Goal: Transaction & Acquisition: Purchase product/service

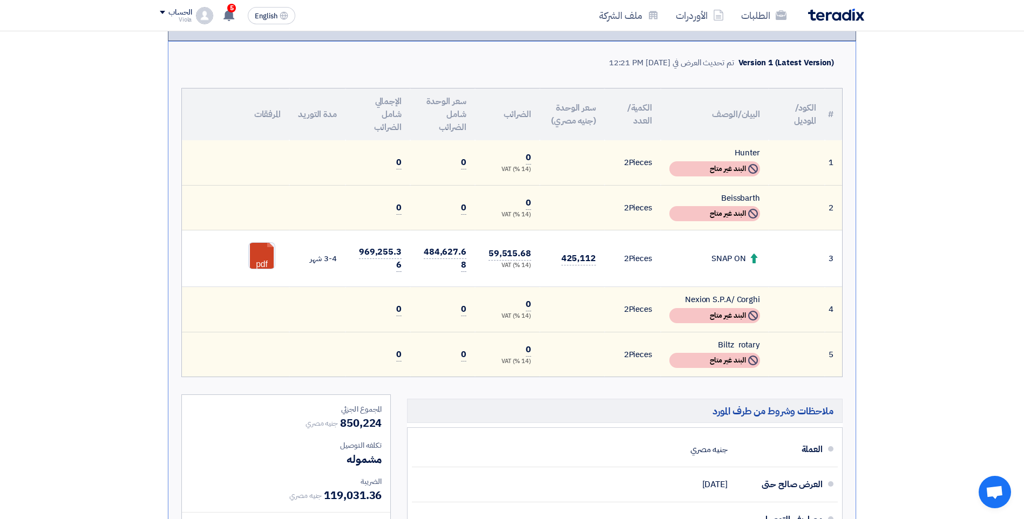
scroll to position [162, 0]
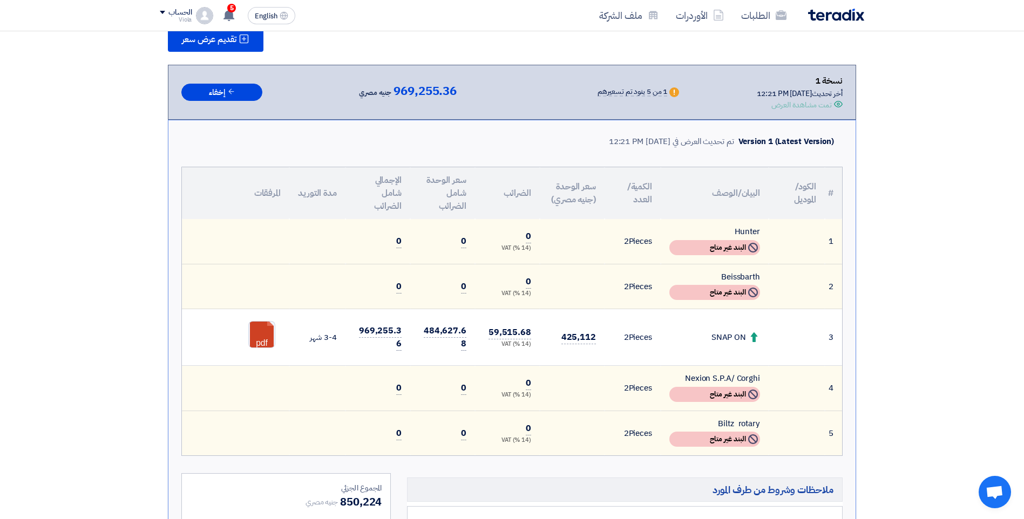
click at [689, 335] on div "SNAP ON" at bounding box center [714, 337] width 91 height 12
click at [336, 342] on td "3-4 شهر" at bounding box center [317, 337] width 56 height 57
click at [466, 244] on td "0" at bounding box center [442, 241] width 65 height 45
click at [462, 227] on td "0" at bounding box center [442, 241] width 65 height 45
click at [753, 339] on use at bounding box center [754, 337] width 7 height 10
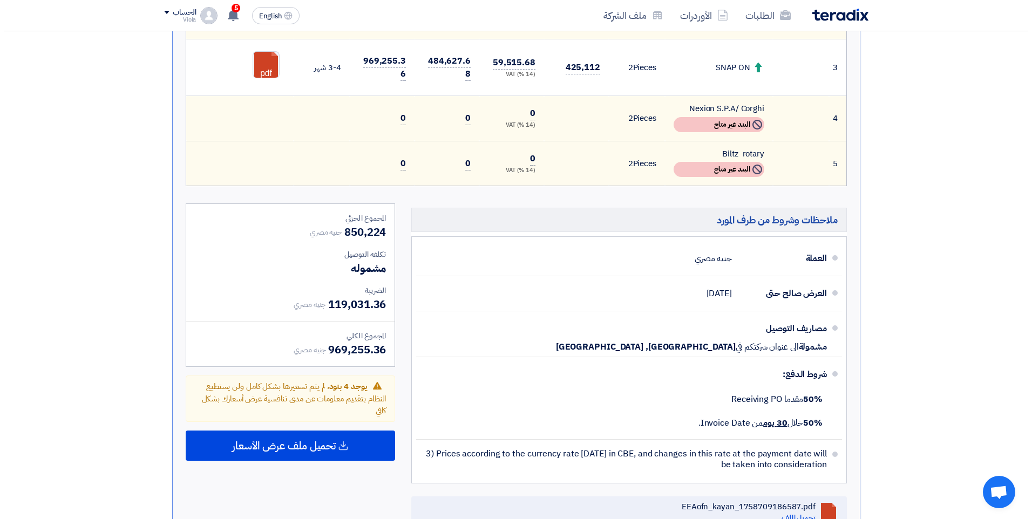
scroll to position [54, 0]
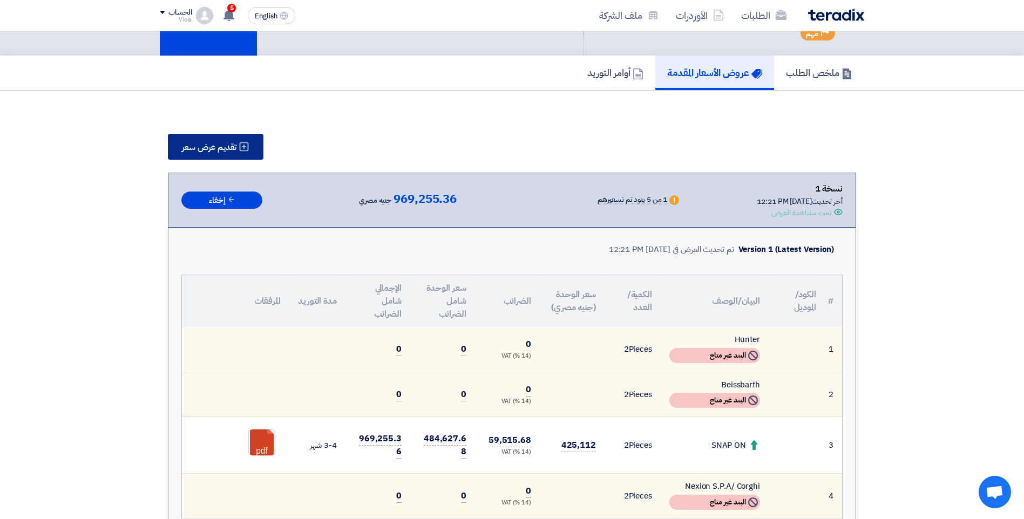
click at [192, 146] on span "تقديم عرض سعر" at bounding box center [209, 147] width 55 height 9
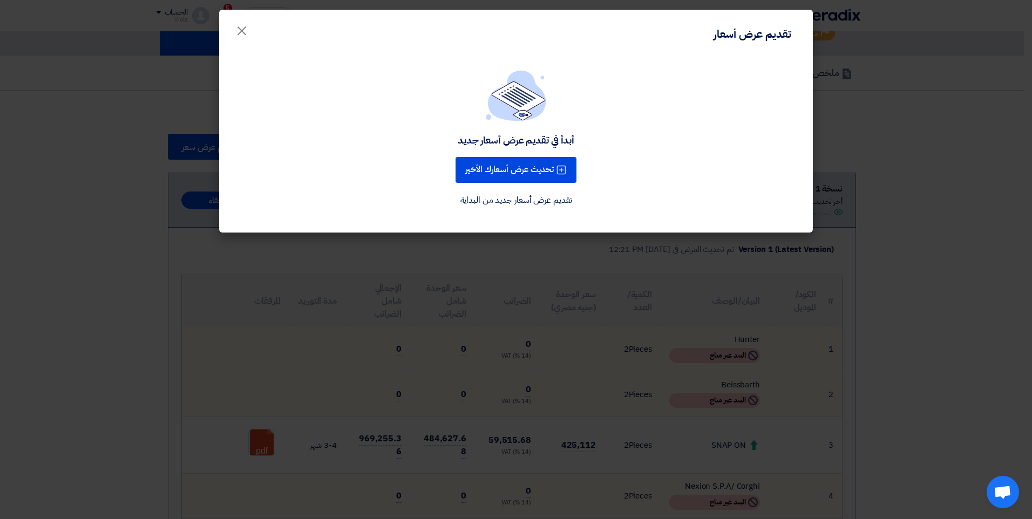
click at [529, 202] on link "تقديم عرض أسعار جديد من البداية" at bounding box center [516, 200] width 112 height 13
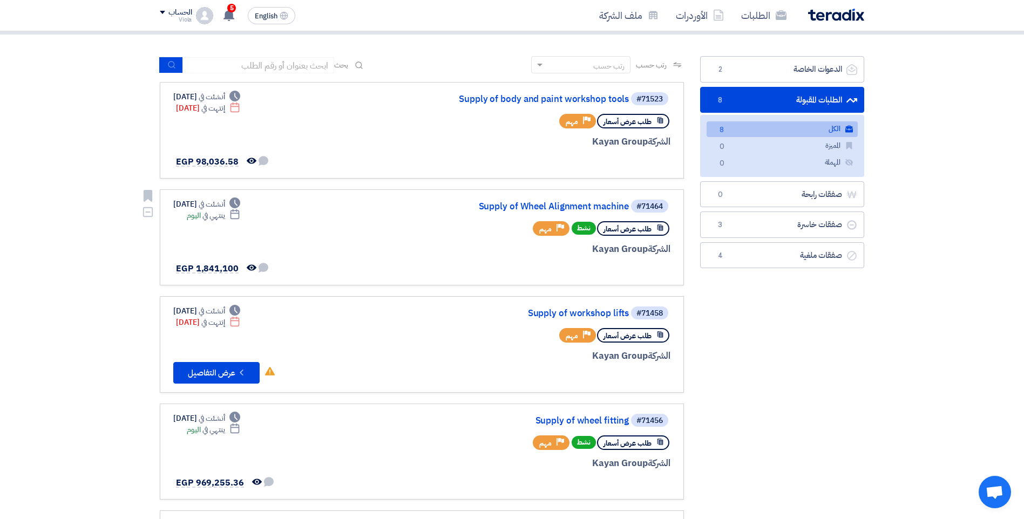
scroll to position [108, 0]
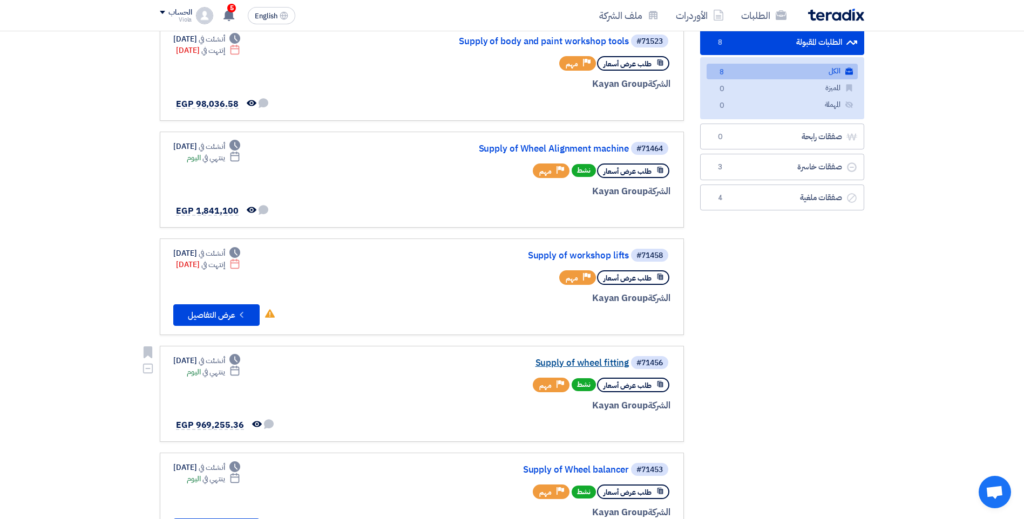
click at [607, 364] on link "Supply of wheel fitting" at bounding box center [521, 363] width 216 height 10
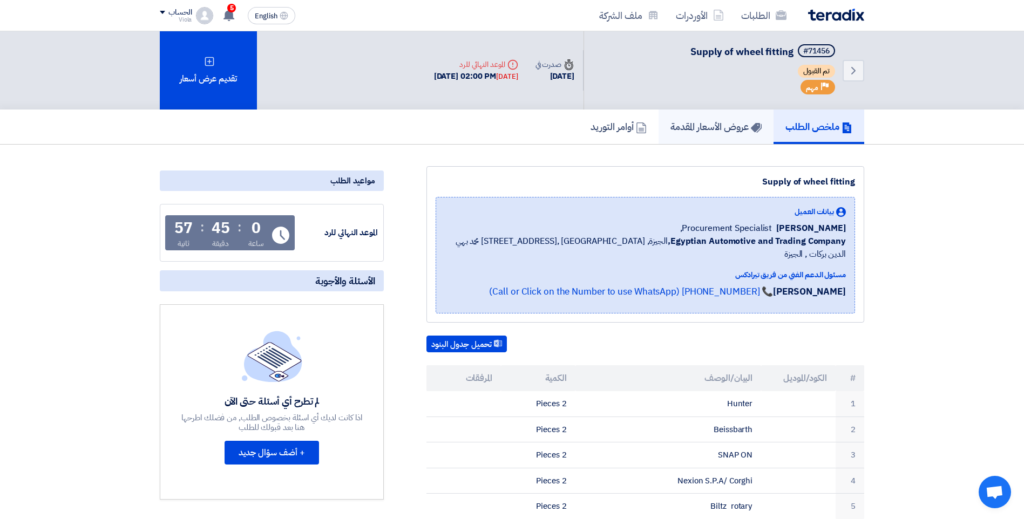
click at [676, 139] on link "عروض الأسعار المقدمة" at bounding box center [715, 127] width 115 height 35
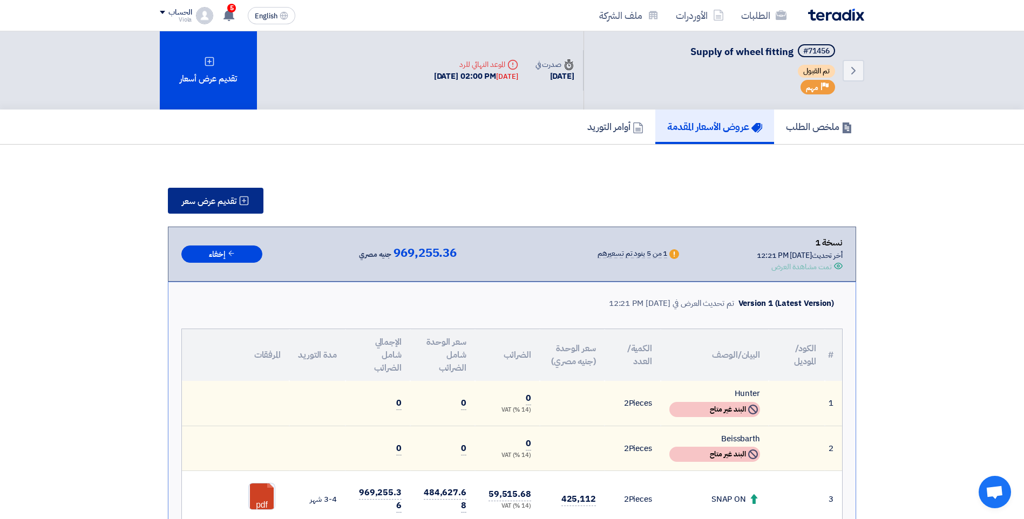
click at [224, 194] on button "تقديم عرض سعر" at bounding box center [216, 201] width 96 height 26
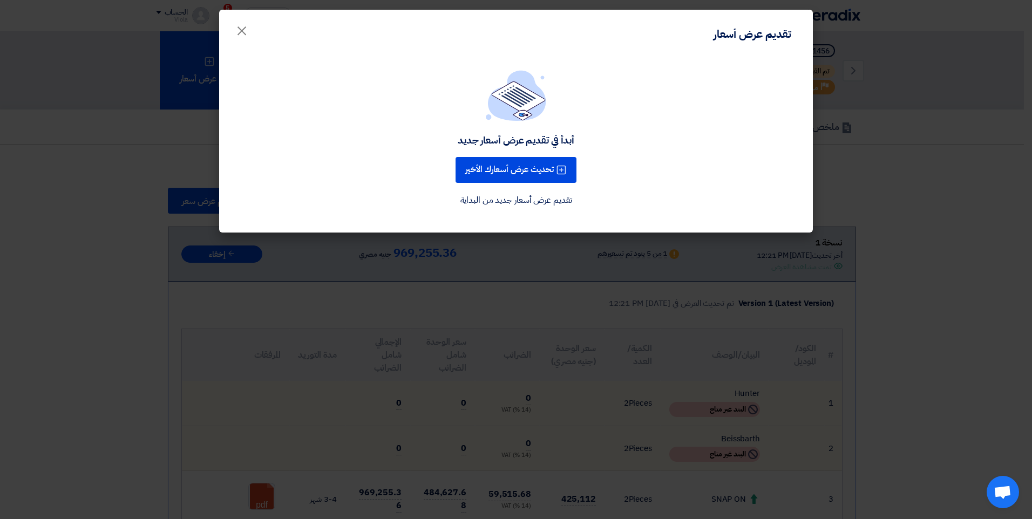
click at [546, 201] on link "تقديم عرض أسعار جديد من البداية" at bounding box center [516, 200] width 112 height 13
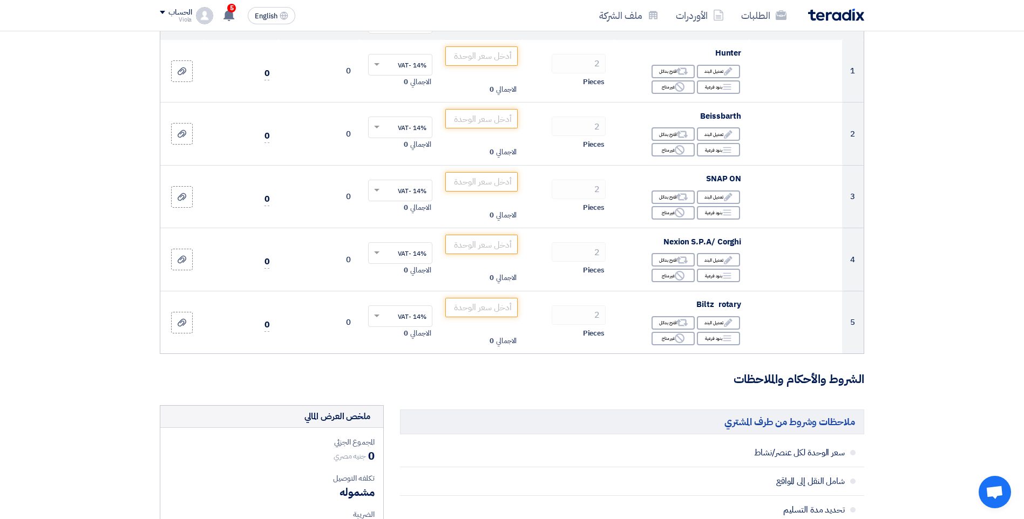
scroll to position [216, 0]
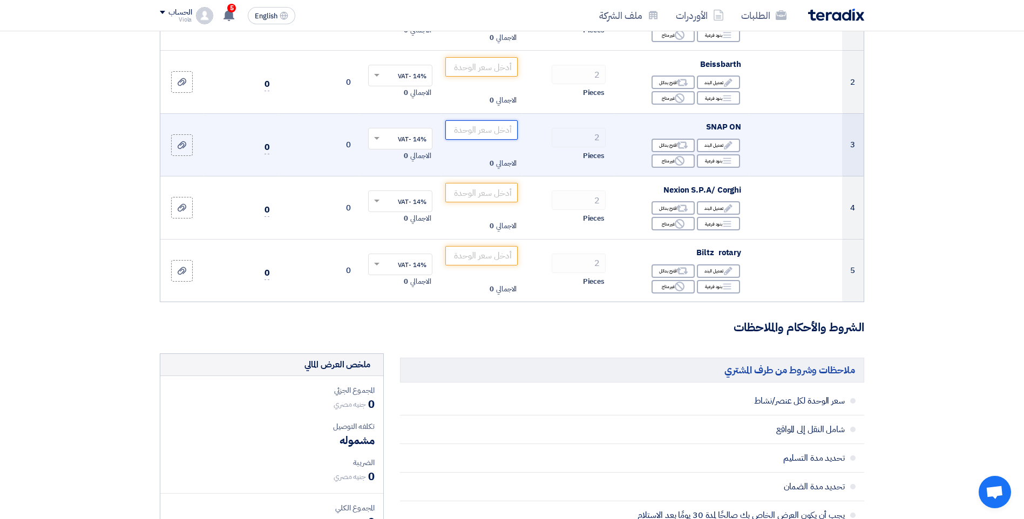
click at [488, 130] on input "number" at bounding box center [481, 129] width 73 height 19
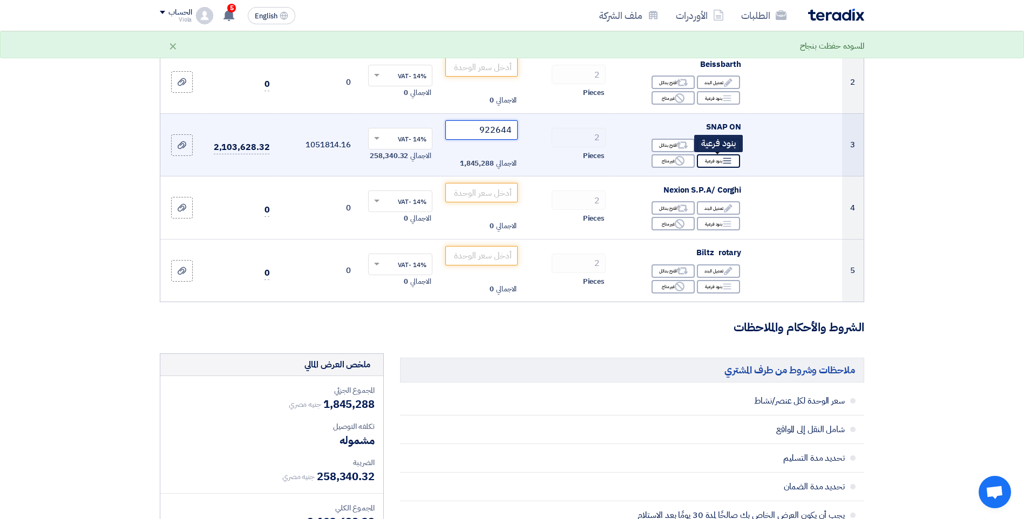
type input "922644"
click at [717, 159] on div "Breakdown بنود فرعية" at bounding box center [718, 160] width 43 height 13
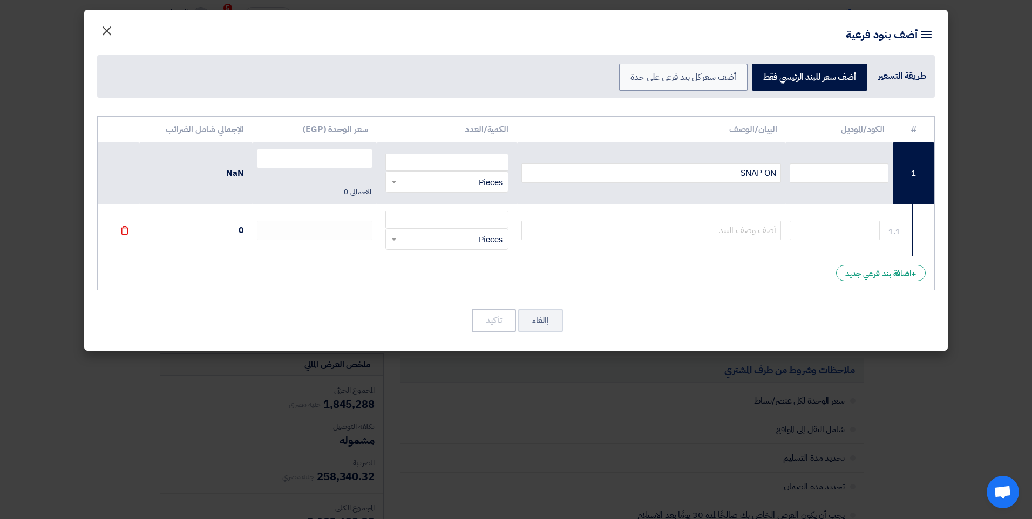
click at [109, 34] on span "×" at bounding box center [106, 30] width 13 height 32
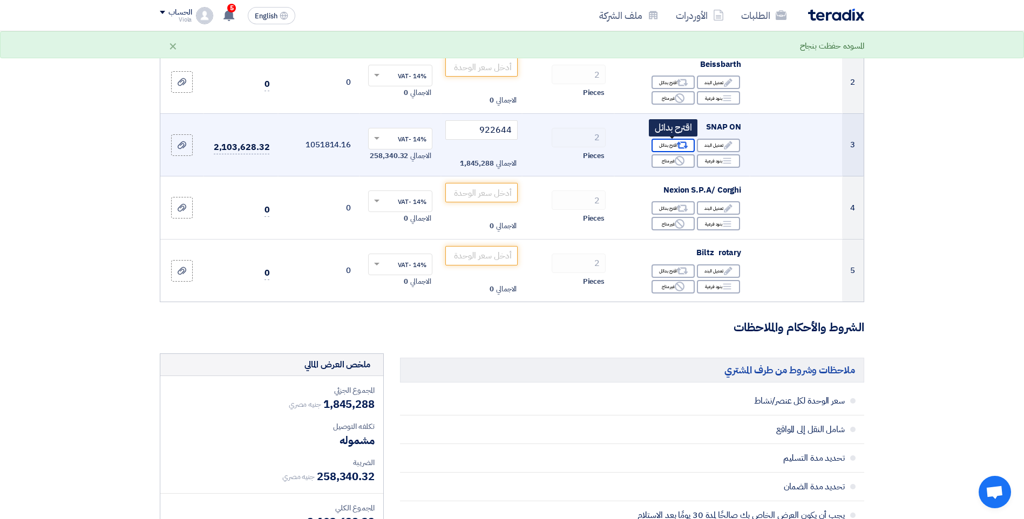
click at [683, 144] on icon "Alternative" at bounding box center [682, 145] width 11 height 11
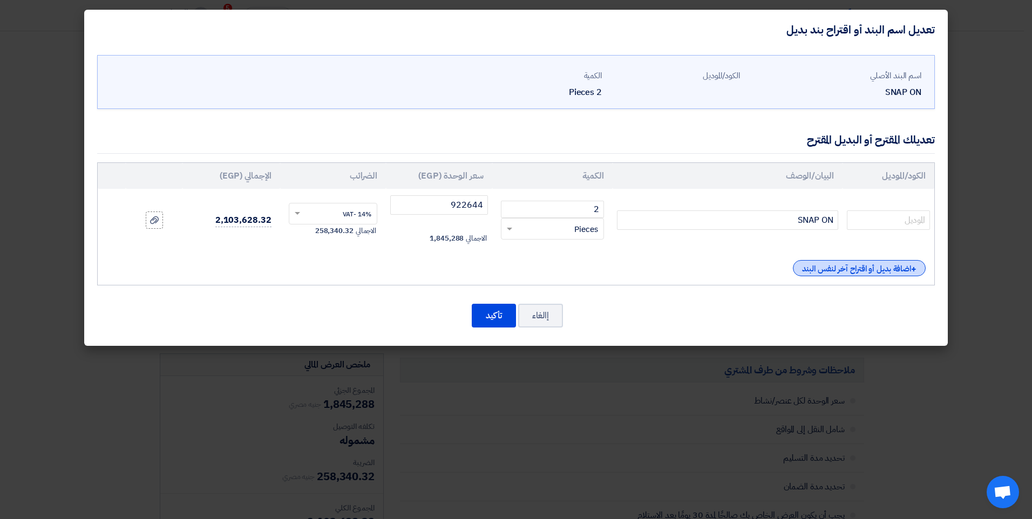
click at [832, 264] on div "+ اضافة بديل أو اقتراح آخر لنفس البند" at bounding box center [859, 268] width 133 height 16
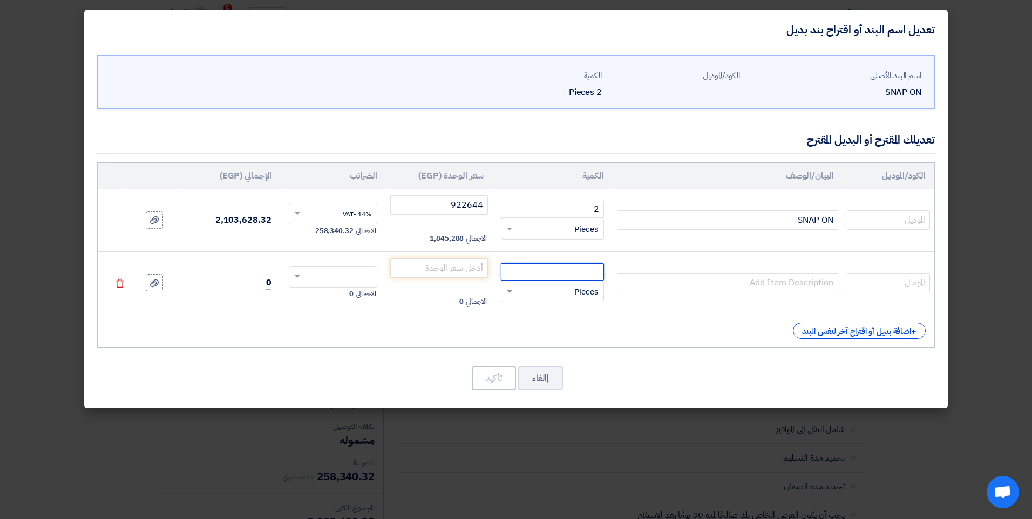
click at [575, 277] on input "number" at bounding box center [552, 271] width 103 height 17
type input "2"
click at [900, 216] on input "text" at bounding box center [888, 219] width 83 height 19
type input "v"
type input "VAS 741 041"
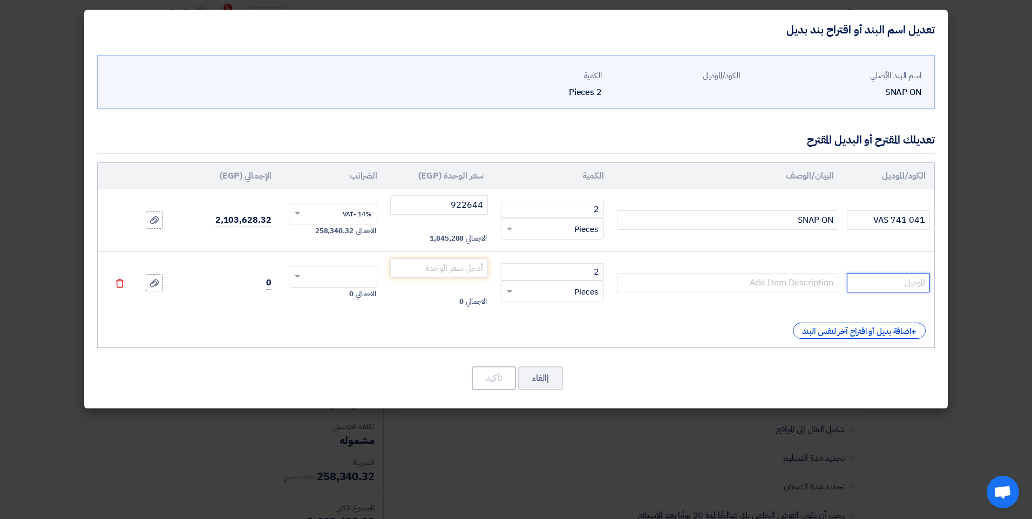
click at [894, 285] on input "text" at bounding box center [888, 282] width 83 height 19
type input "VAS 741 043"
click at [811, 217] on input "SNAP ON" at bounding box center [727, 219] width 221 height 19
click at [792, 217] on input "SNAP ON" at bounding box center [727, 219] width 221 height 19
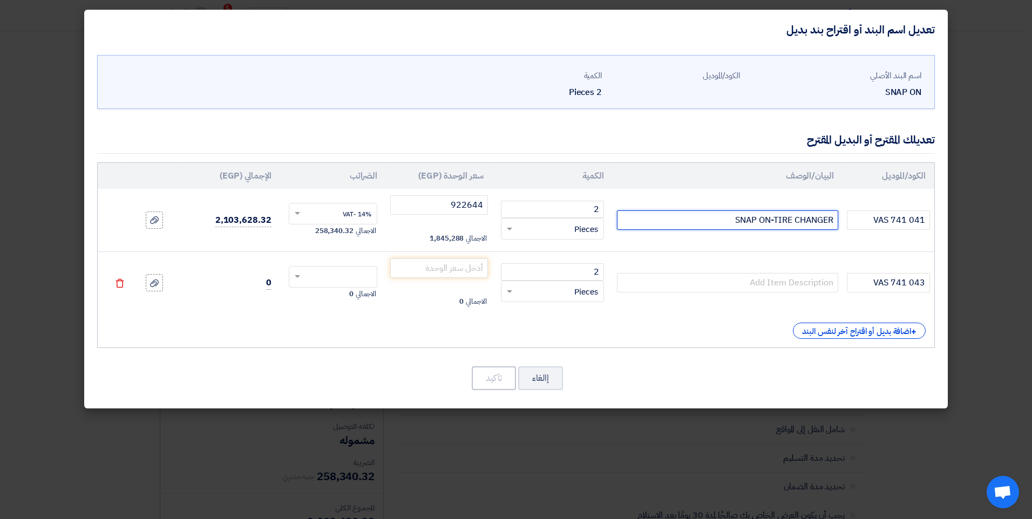
drag, startPoint x: 728, startPoint y: 215, endPoint x: 816, endPoint y: 219, distance: 88.0
click at [839, 220] on td "SNAP ON-TIRE CHANGER" at bounding box center [727, 220] width 230 height 63
type input "SNAP ON-TIRE CHANGER"
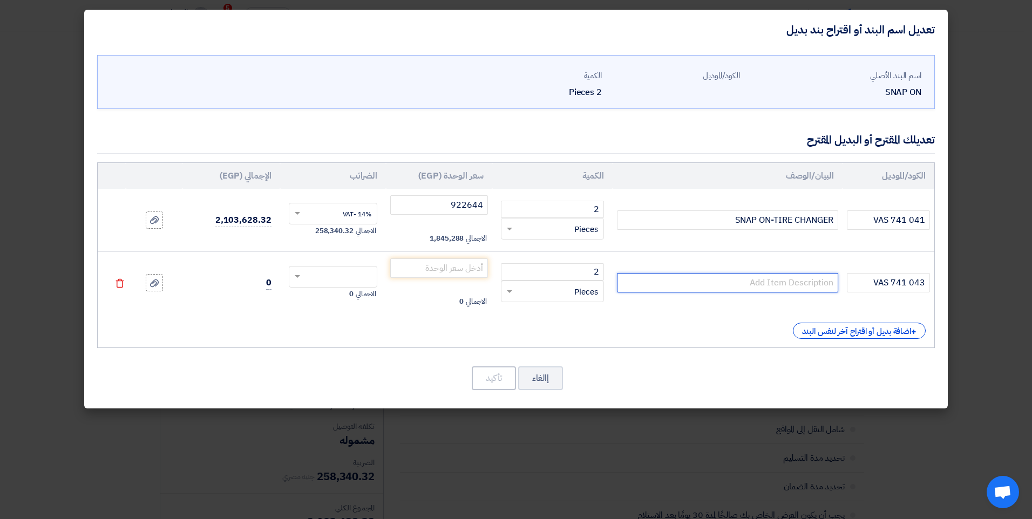
click at [783, 285] on input "text" at bounding box center [727, 282] width 221 height 19
paste input "SNAP ON-TIRE CHANGER"
type input "SNAP ON-TIRE CHANGER"
click at [445, 262] on input "number" at bounding box center [439, 267] width 98 height 19
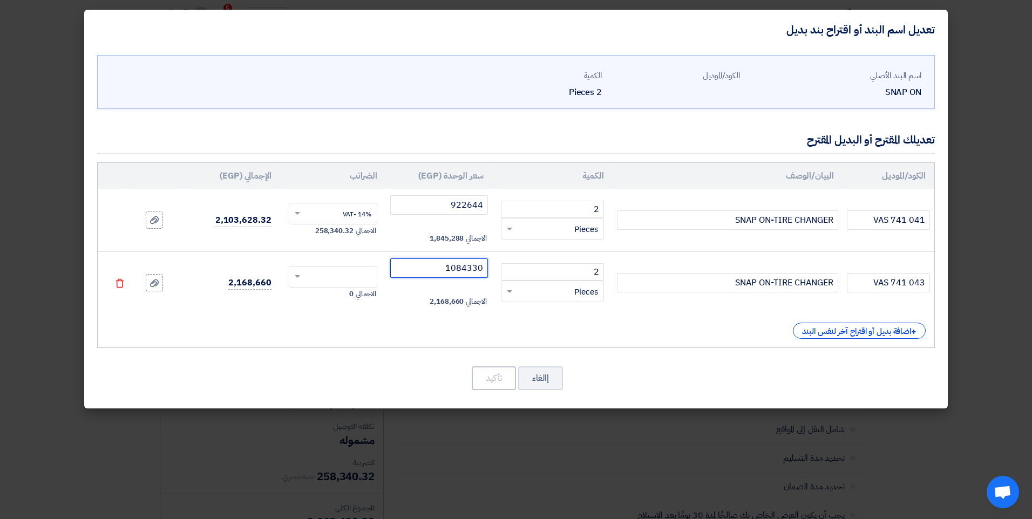
type input "1084330"
click at [395, 320] on div "الكود/الموديل البيان/الوصف الكمية سعر الوحدة (EGP) الضرائب الإجمالي (EGP) VAS 7…" at bounding box center [515, 255] width 837 height 186
click at [350, 278] on input "text" at bounding box center [340, 277] width 65 height 17
click at [349, 292] on span "14% -VAT" at bounding box center [357, 297] width 29 height 10
click at [150, 221] on icon at bounding box center [154, 220] width 9 height 9
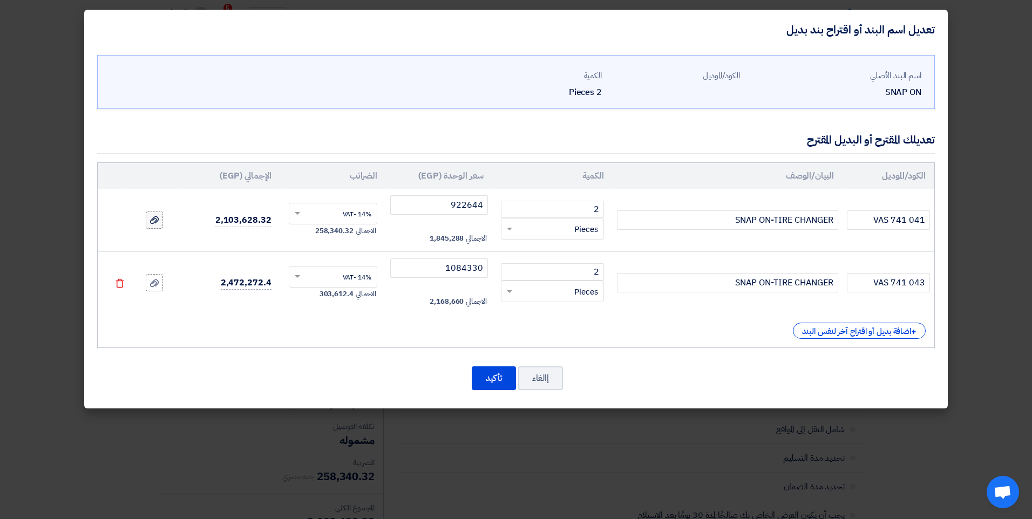
click at [0, 0] on input "file" at bounding box center [0, 0] width 0 height 0
click at [158, 222] on icon at bounding box center [154, 220] width 9 height 9
click at [0, 0] on input "file" at bounding box center [0, 0] width 0 height 0
click at [158, 223] on icon at bounding box center [154, 220] width 9 height 9
click at [0, 0] on input "file" at bounding box center [0, 0] width 0 height 0
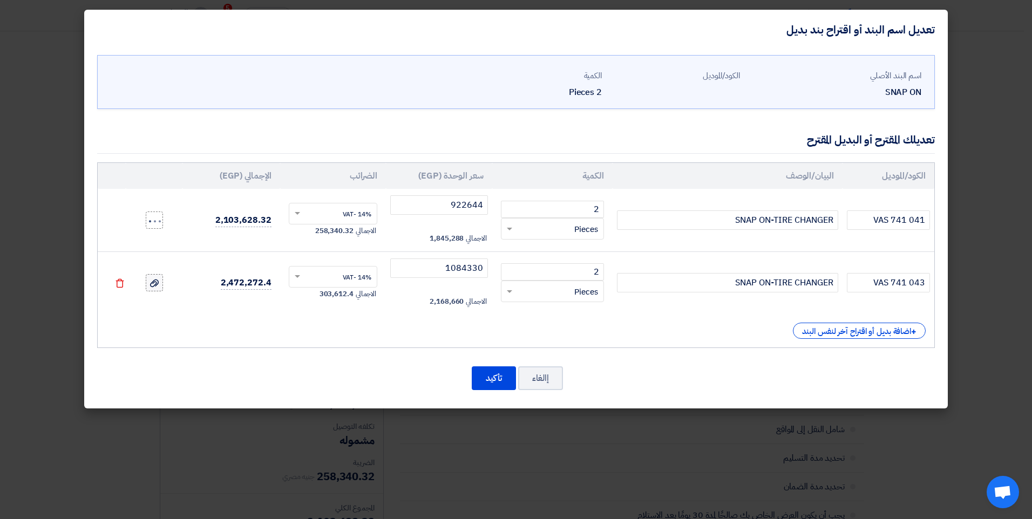
click at [151, 281] on icon at bounding box center [154, 283] width 9 height 9
click at [0, 0] on input "file" at bounding box center [0, 0] width 0 height 0
click at [500, 373] on button "تأكيد" at bounding box center [494, 378] width 44 height 24
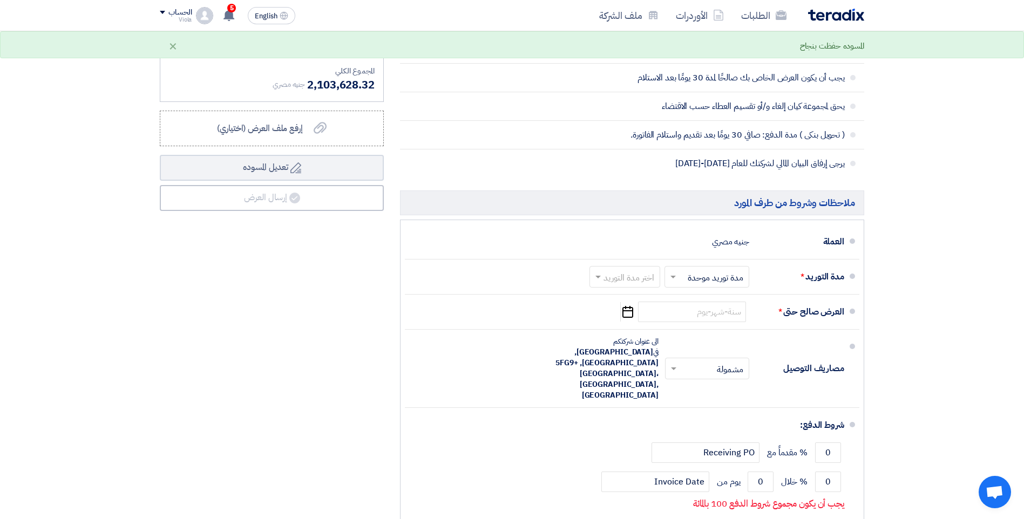
scroll to position [594, 0]
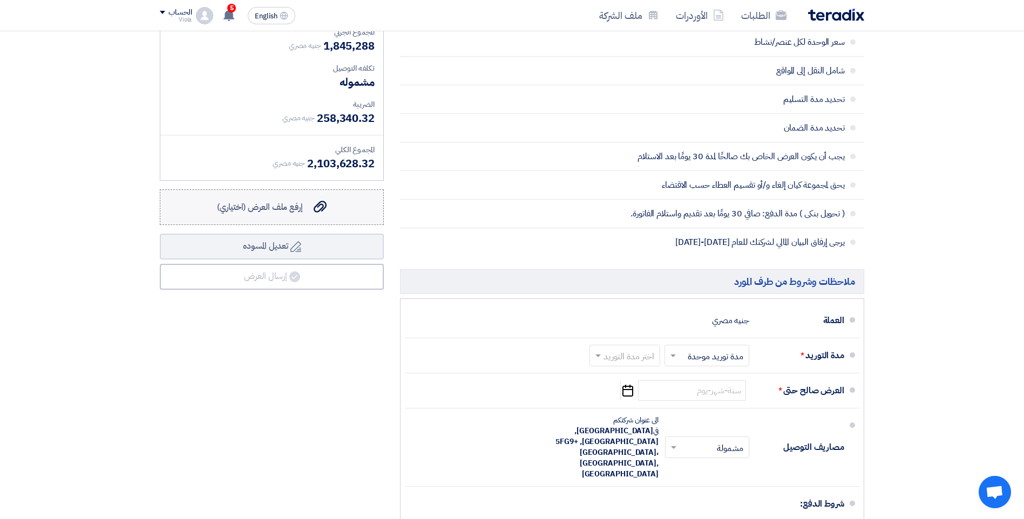
click at [273, 206] on span "إرفع ملف العرض (اختياري)" at bounding box center [260, 207] width 86 height 13
click at [0, 0] on input "إرفع ملف العرض (اختياري) إرفع ملف العرض (اختياري)" at bounding box center [0, 0] width 0 height 0
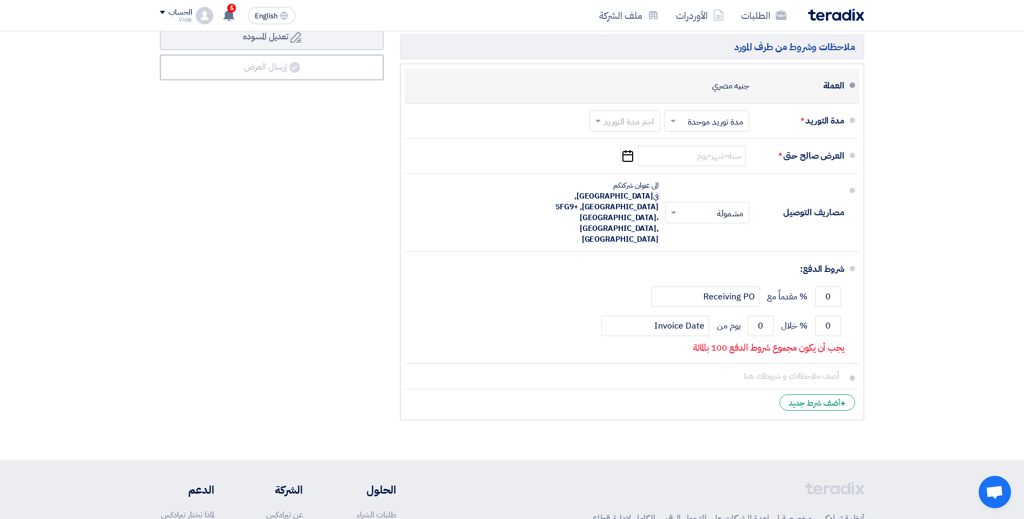
scroll to position [809, 0]
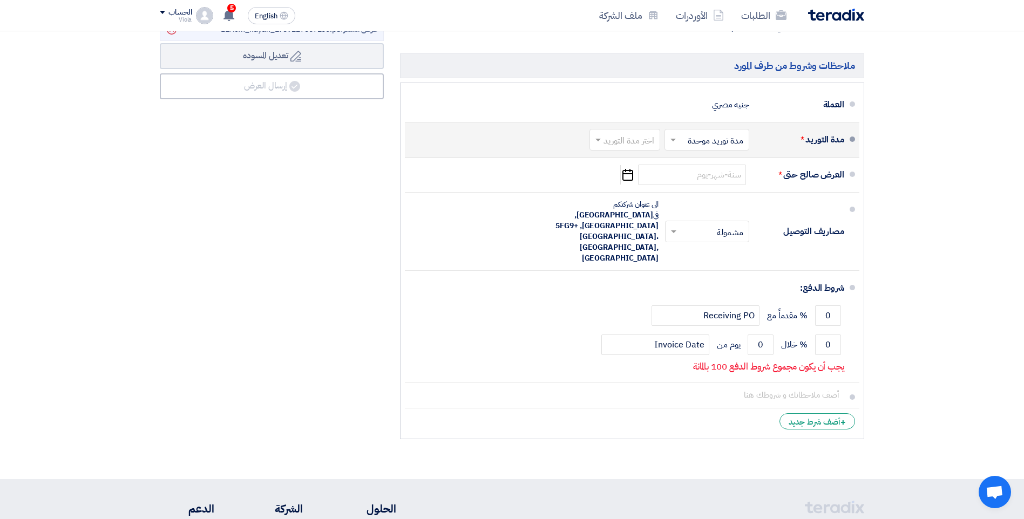
click at [610, 138] on input "text" at bounding box center [622, 141] width 65 height 16
click at [639, 195] on span "8-12 اسبوع" at bounding box center [635, 193] width 42 height 13
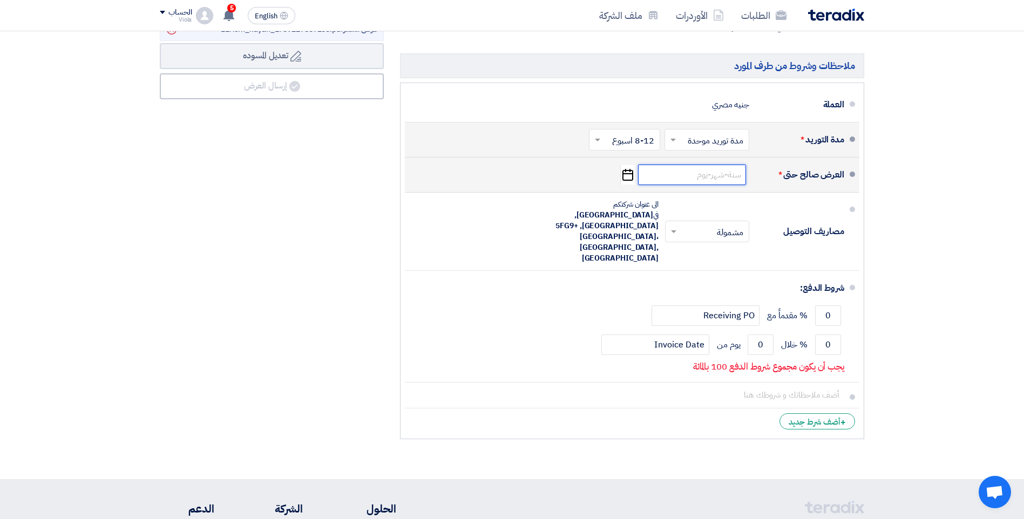
click at [666, 181] on input at bounding box center [692, 175] width 108 height 21
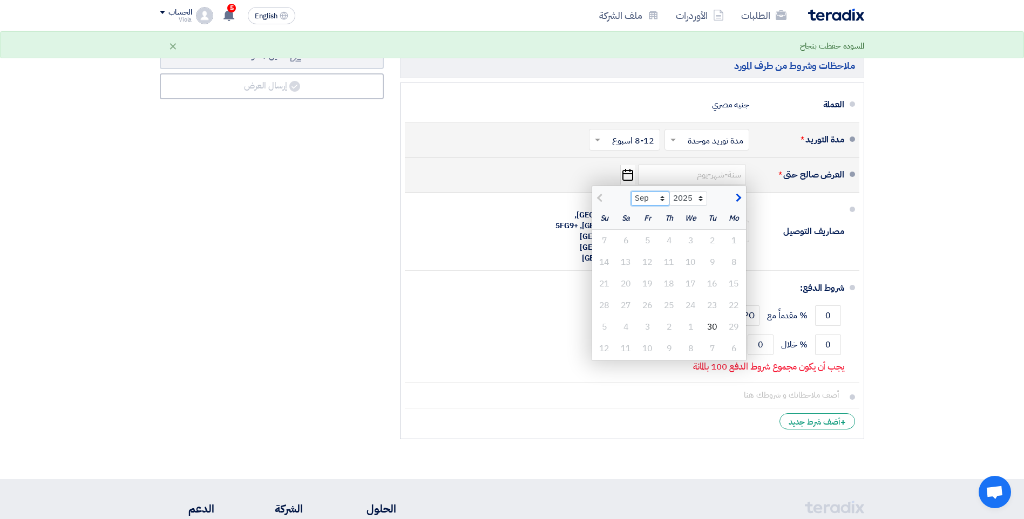
click at [663, 194] on select "Sep Oct Nov Dec" at bounding box center [650, 199] width 38 height 14
select select "10"
click at [631, 192] on select "Sep Oct Nov Dec" at bounding box center [650, 199] width 38 height 14
click at [662, 324] on div "30" at bounding box center [669, 327] width 22 height 22
type input "[DATE]"
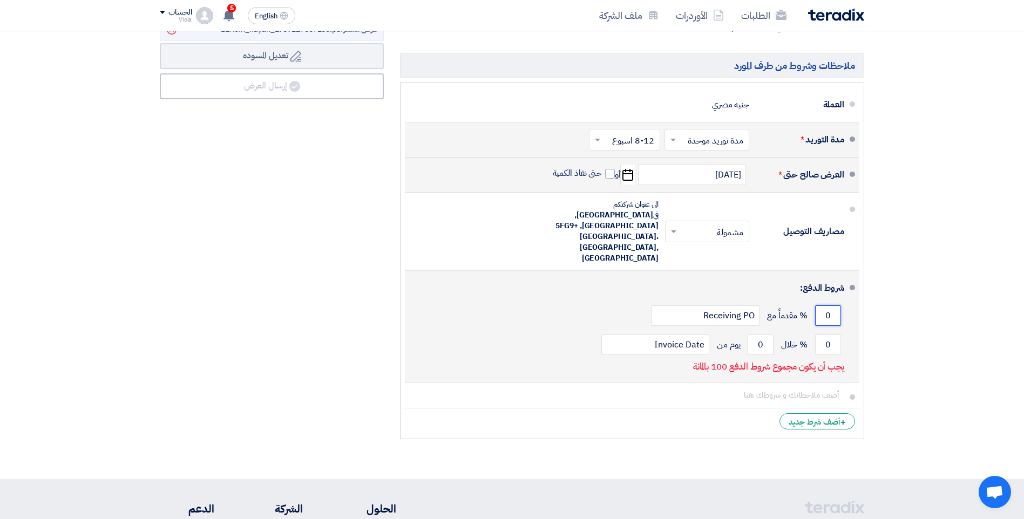
drag, startPoint x: 818, startPoint y: 291, endPoint x: 837, endPoint y: 292, distance: 18.9
click at [837, 305] on input "0" at bounding box center [828, 315] width 26 height 21
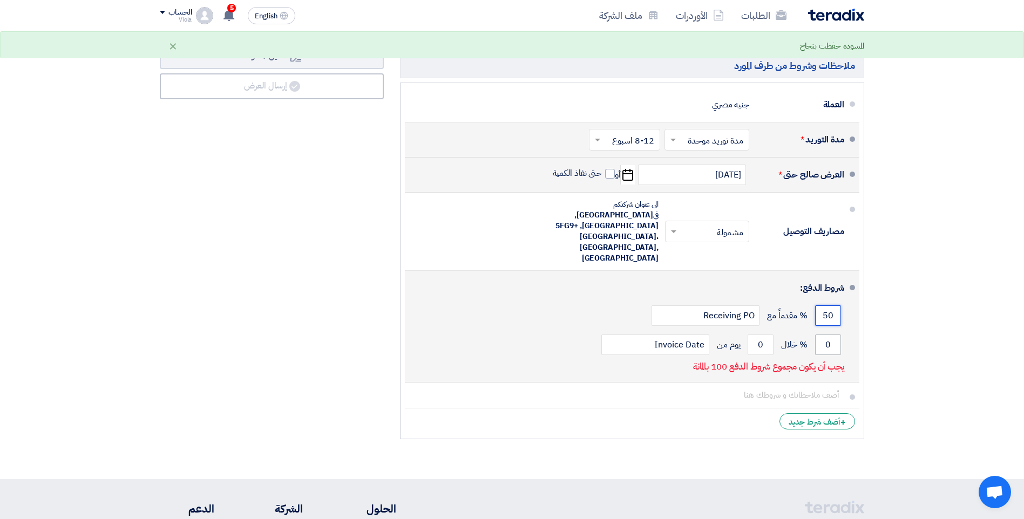
type input "50"
drag, startPoint x: 822, startPoint y: 324, endPoint x: 837, endPoint y: 324, distance: 15.1
click at [837, 335] on input "0" at bounding box center [828, 345] width 26 height 21
type input "5"
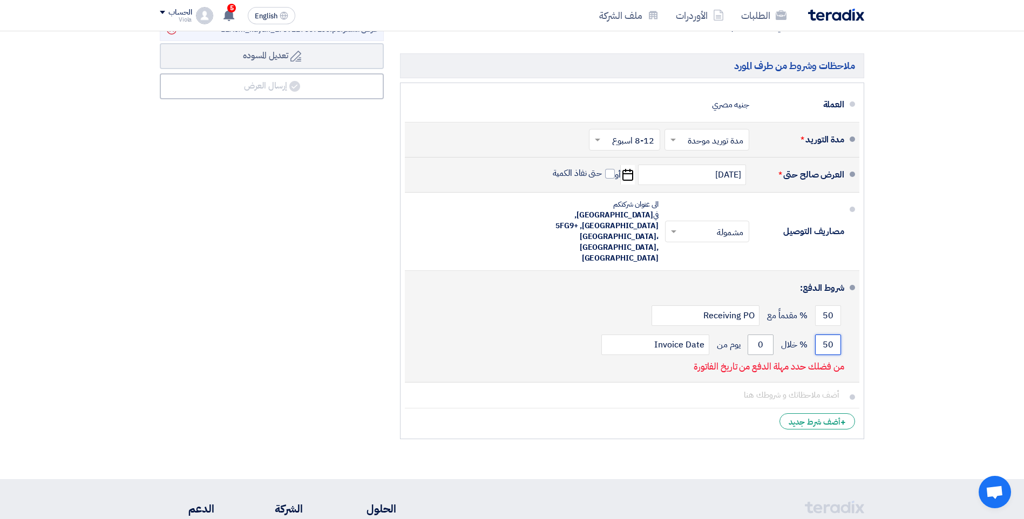
type input "50"
drag, startPoint x: 765, startPoint y: 325, endPoint x: 758, endPoint y: 324, distance: 6.5
click at [758, 335] on input "0" at bounding box center [760, 345] width 26 height 21
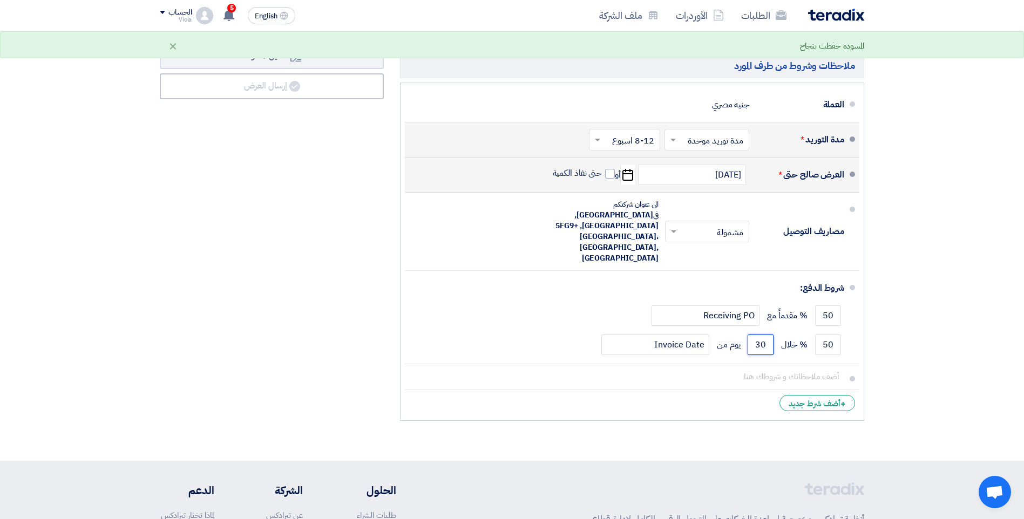
type input "30"
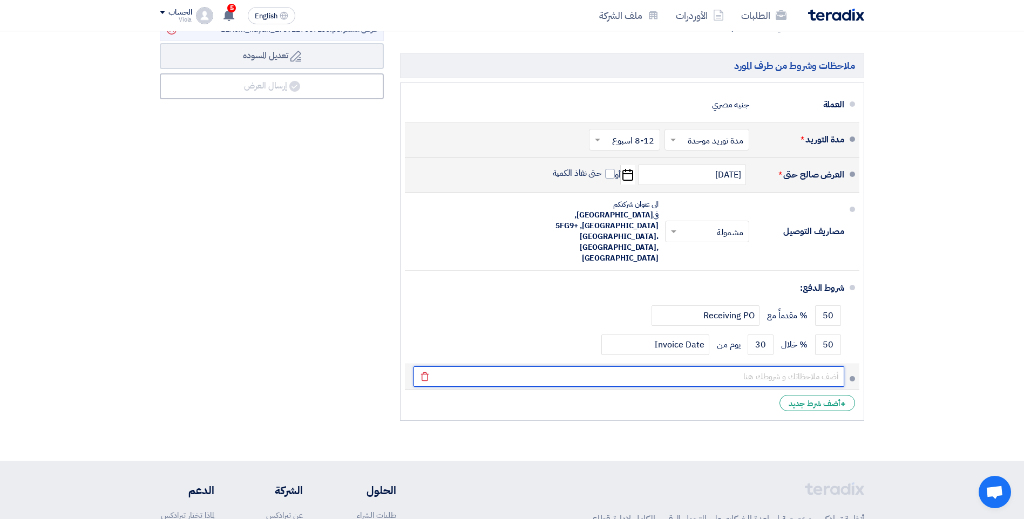
click at [751, 366] on input "text" at bounding box center [628, 376] width 431 height 21
drag, startPoint x: 751, startPoint y: 357, endPoint x: 715, endPoint y: 357, distance: 35.6
click at [715, 366] on input "text" at bounding box center [628, 376] width 431 height 21
paste input "Prices according to the currency rate [DATE] in CBE, and changes in this rate a…"
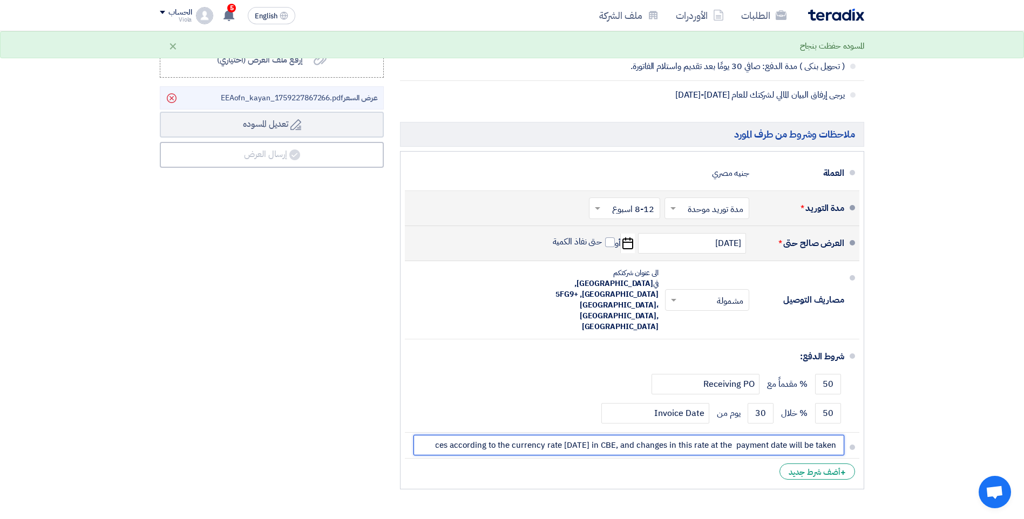
scroll to position [755, 0]
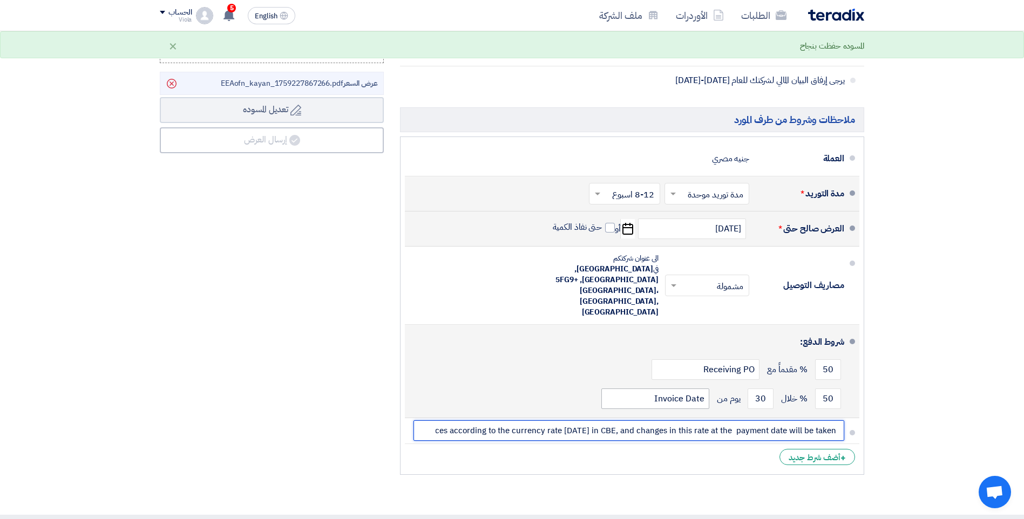
type input "Prices according to the currency rate [DATE] in CBE, and changes in this rate a…"
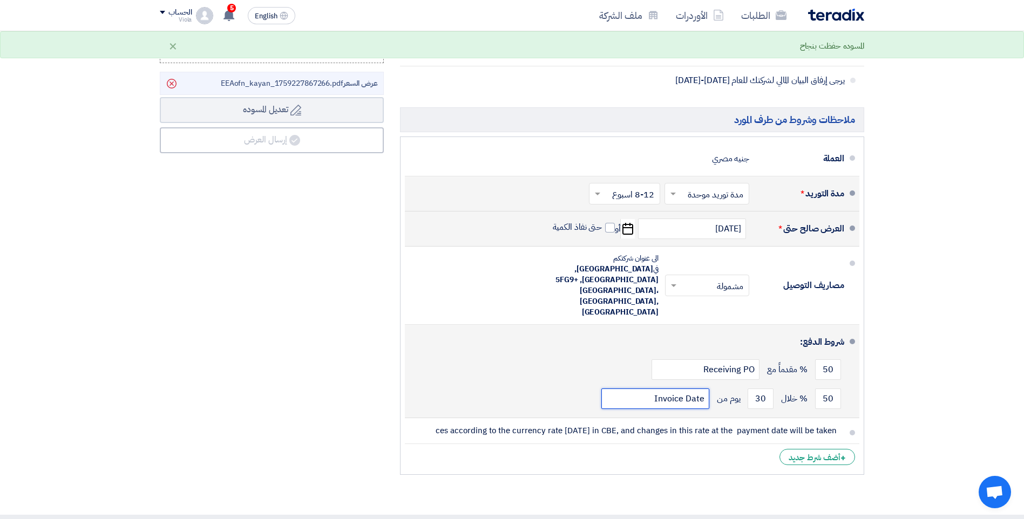
click at [631, 389] on input "Invoice Date" at bounding box center [655, 399] width 108 height 21
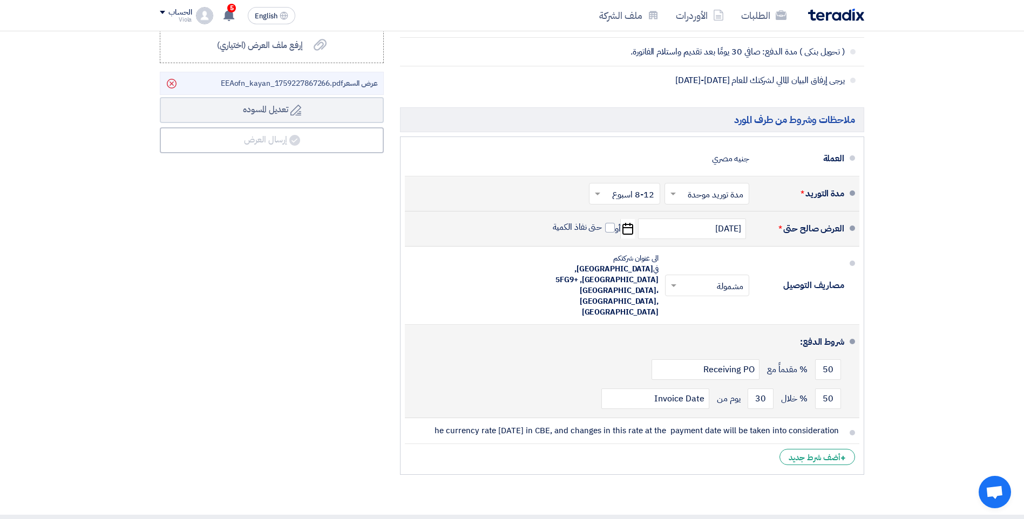
click at [582, 384] on div "50 % خلال 30 يوم من Invoice Date" at bounding box center [628, 398] width 431 height 29
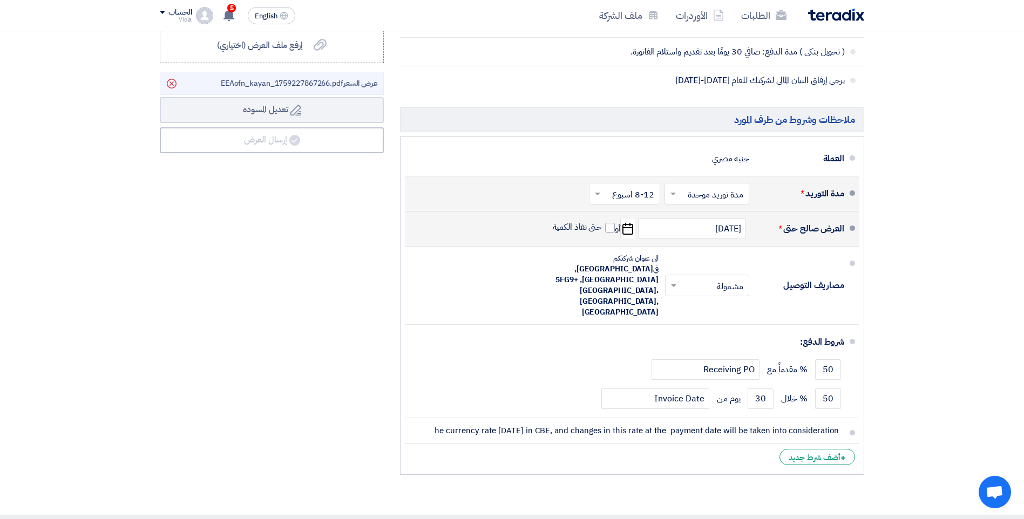
click at [367, 268] on div "ملخص العرض المالي المجموع الجزئي جنيه مصري 1,845,288 تكلفه التوصيل" at bounding box center [272, 156] width 240 height 647
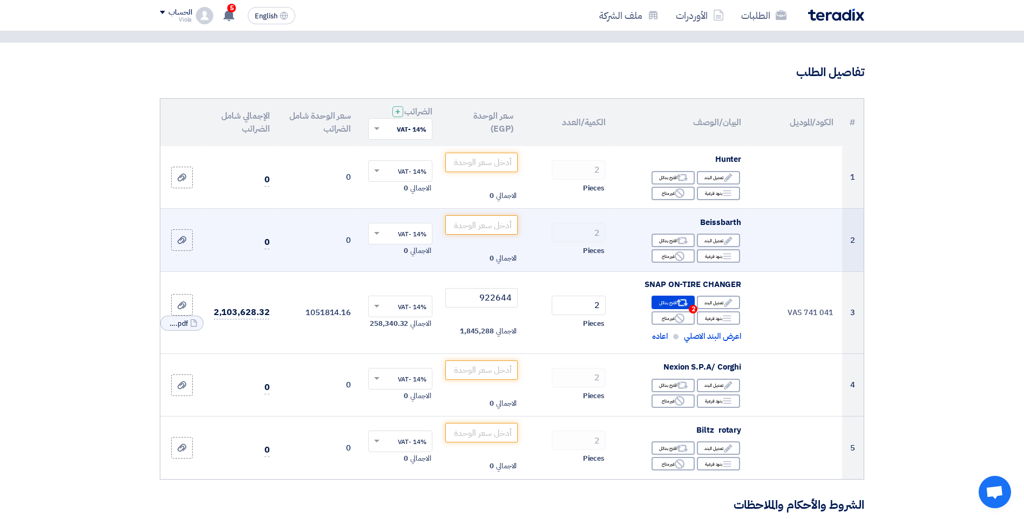
scroll to position [54, 0]
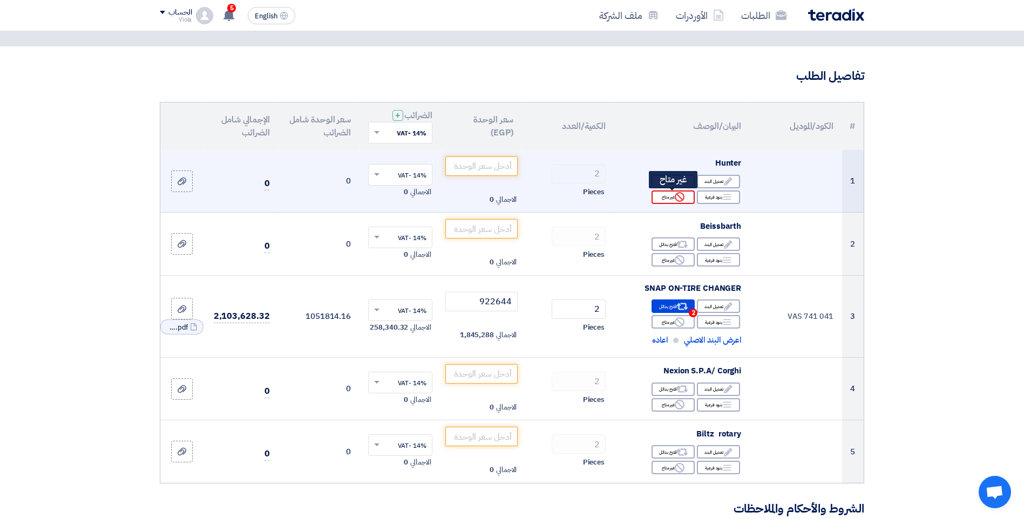
click at [673, 198] on div "Reject غير متاح" at bounding box center [672, 196] width 43 height 13
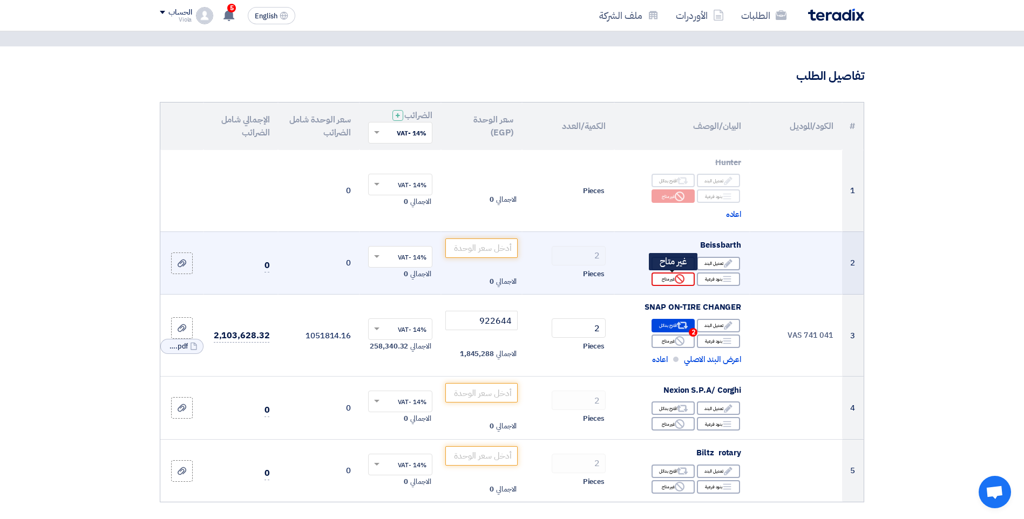
click at [676, 278] on use at bounding box center [680, 279] width 10 height 10
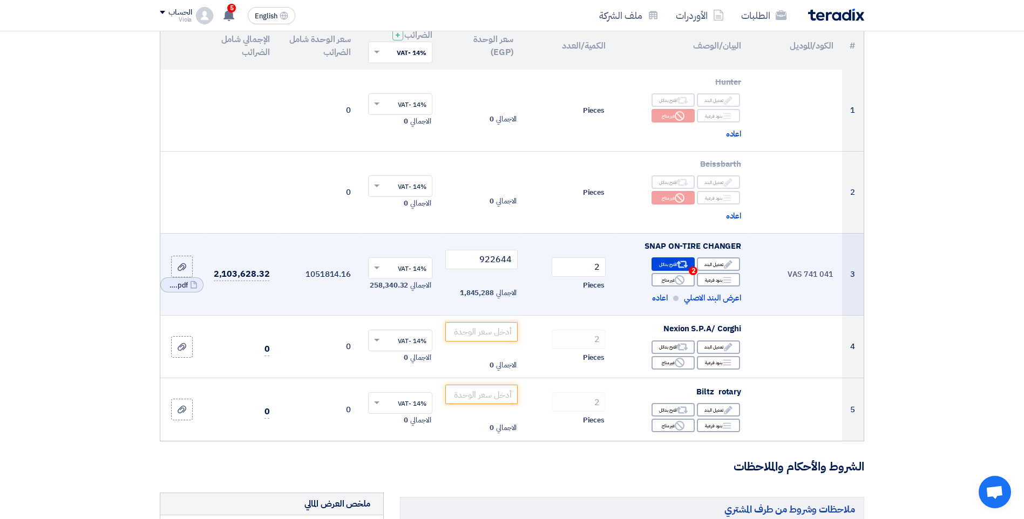
scroll to position [216, 0]
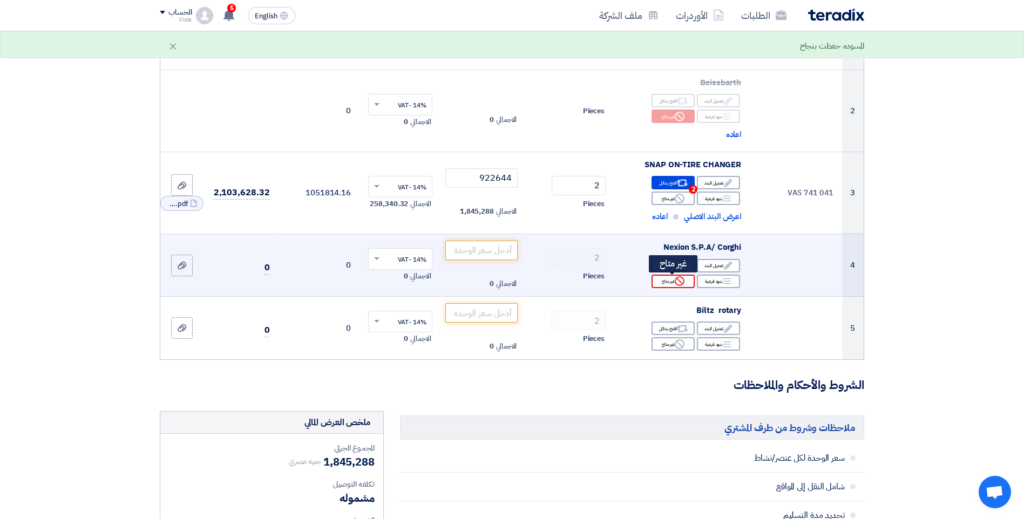
click at [679, 282] on icon "Reject" at bounding box center [680, 281] width 10 height 10
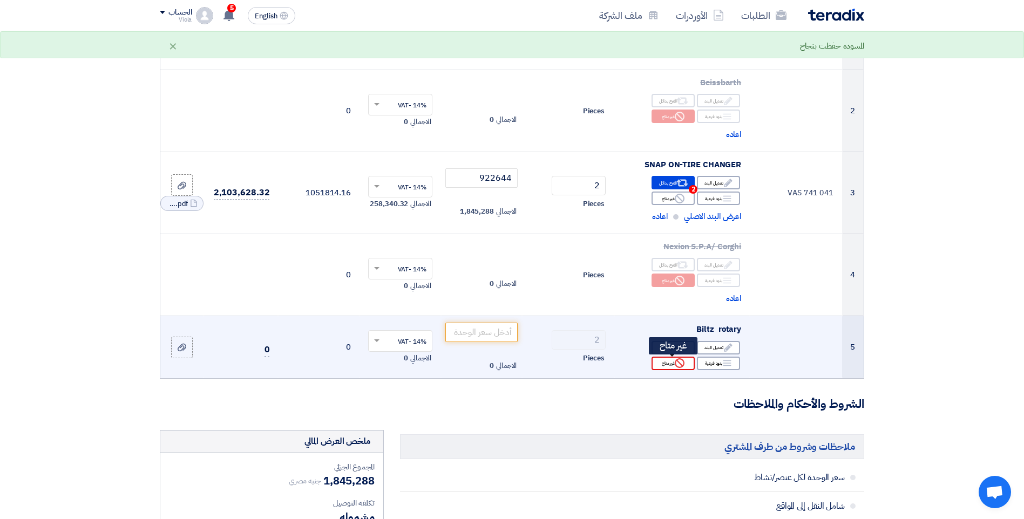
click at [674, 359] on div "Reject غير متاح" at bounding box center [672, 363] width 43 height 13
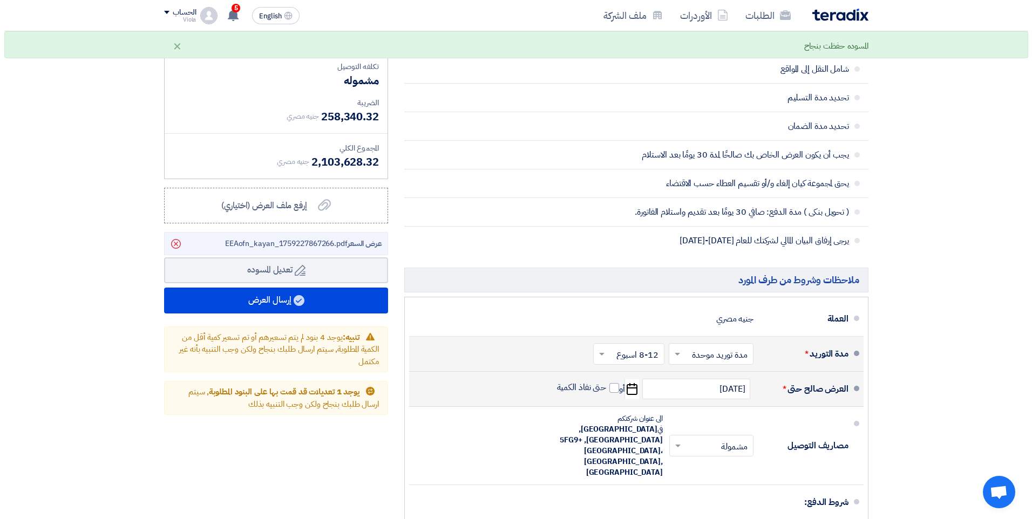
scroll to position [702, 0]
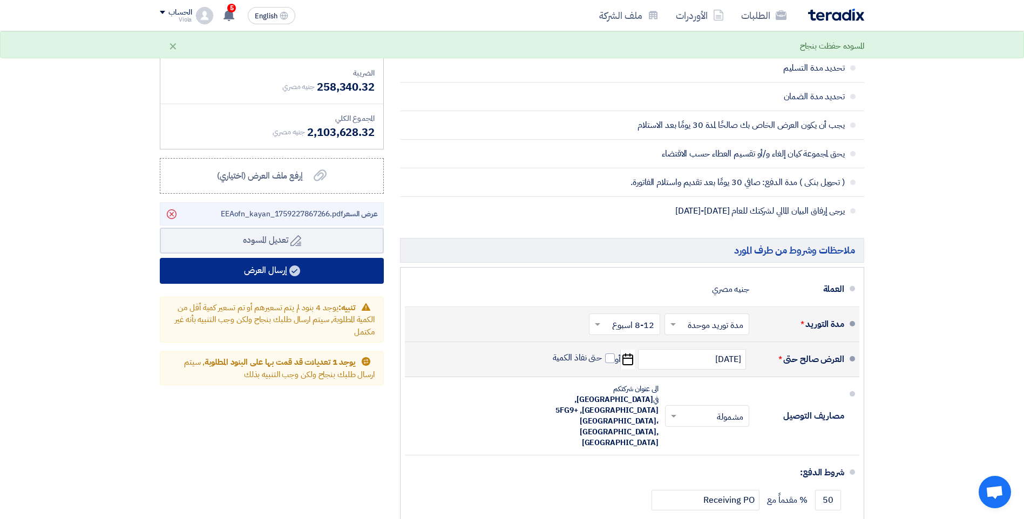
click at [327, 273] on button "إرسال العرض" at bounding box center [272, 271] width 224 height 26
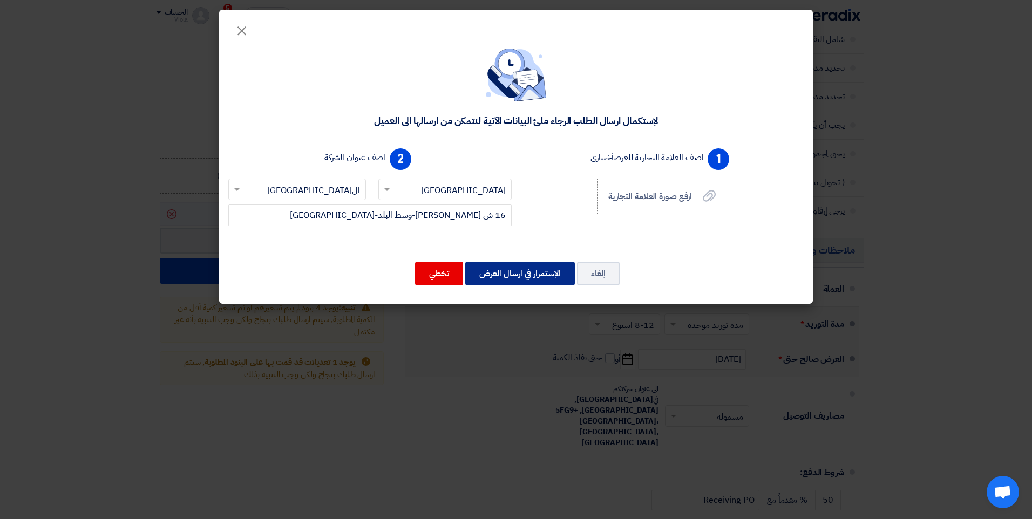
click at [503, 276] on button "الإستمرار في ارسال العرض" at bounding box center [520, 274] width 110 height 24
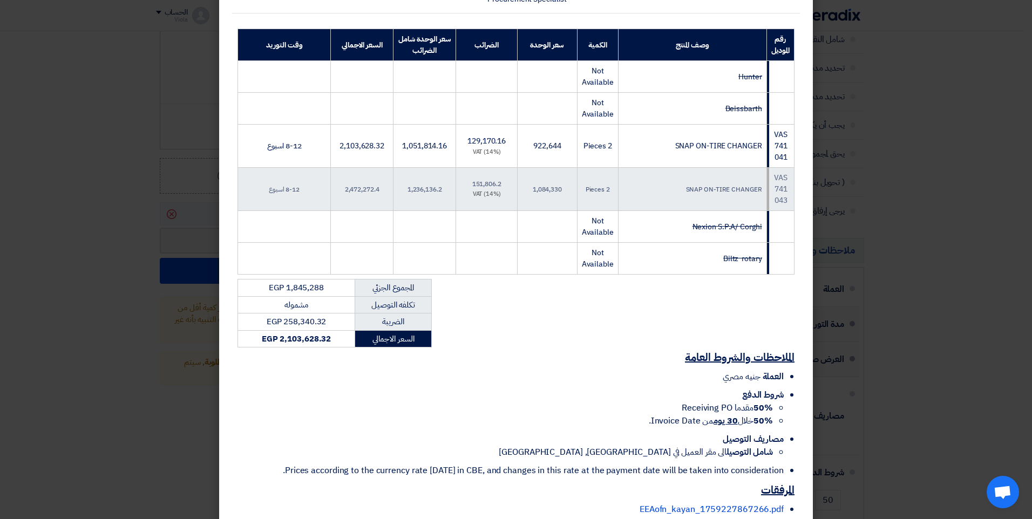
scroll to position [210, 0]
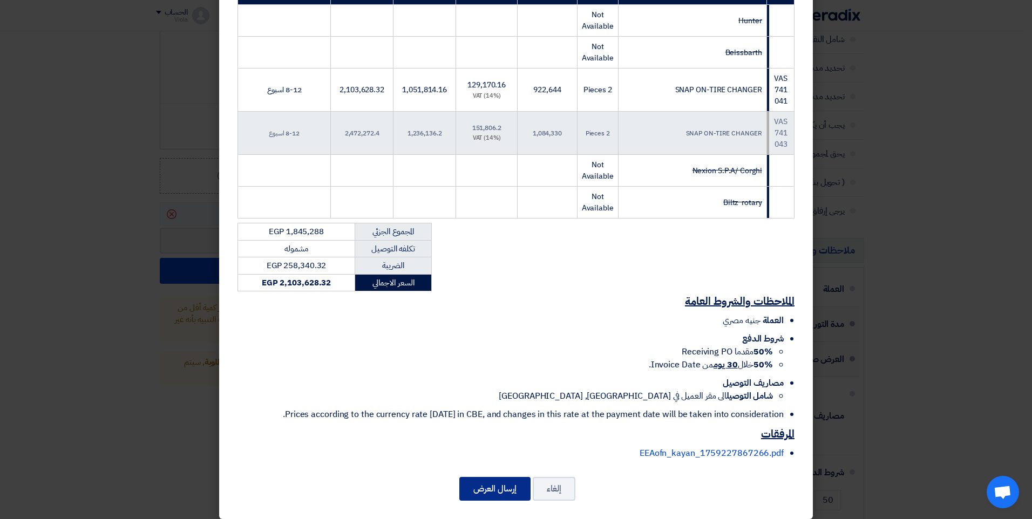
click at [501, 477] on button "إرسال العرض" at bounding box center [494, 489] width 71 height 24
